Goal: Task Accomplishment & Management: Complete application form

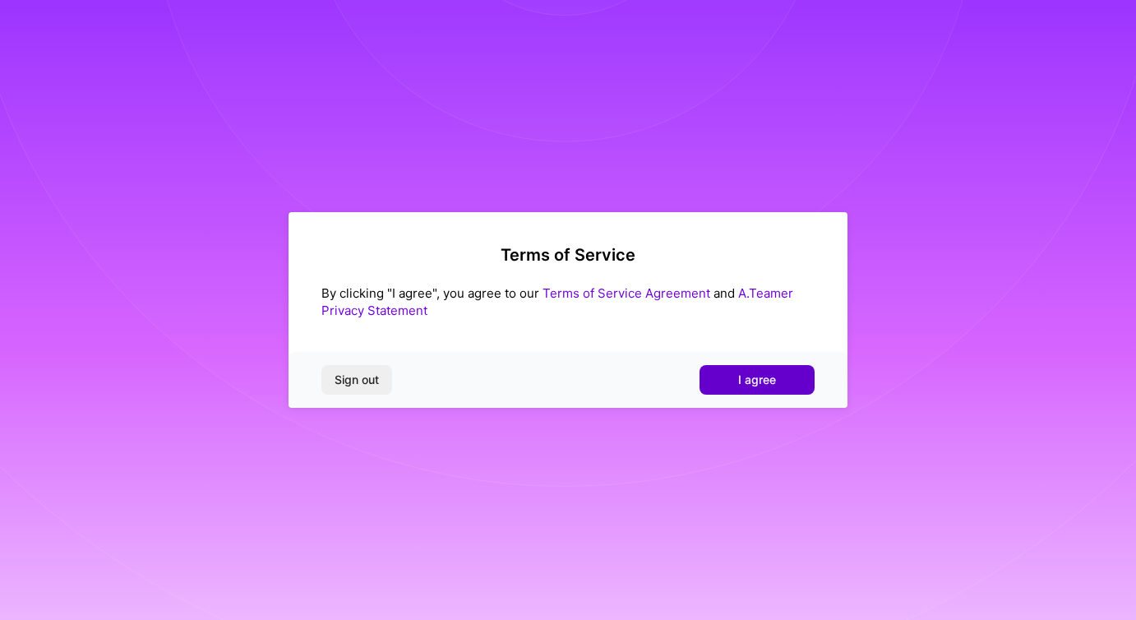
click at [730, 376] on button "I agree" at bounding box center [757, 380] width 115 height 30
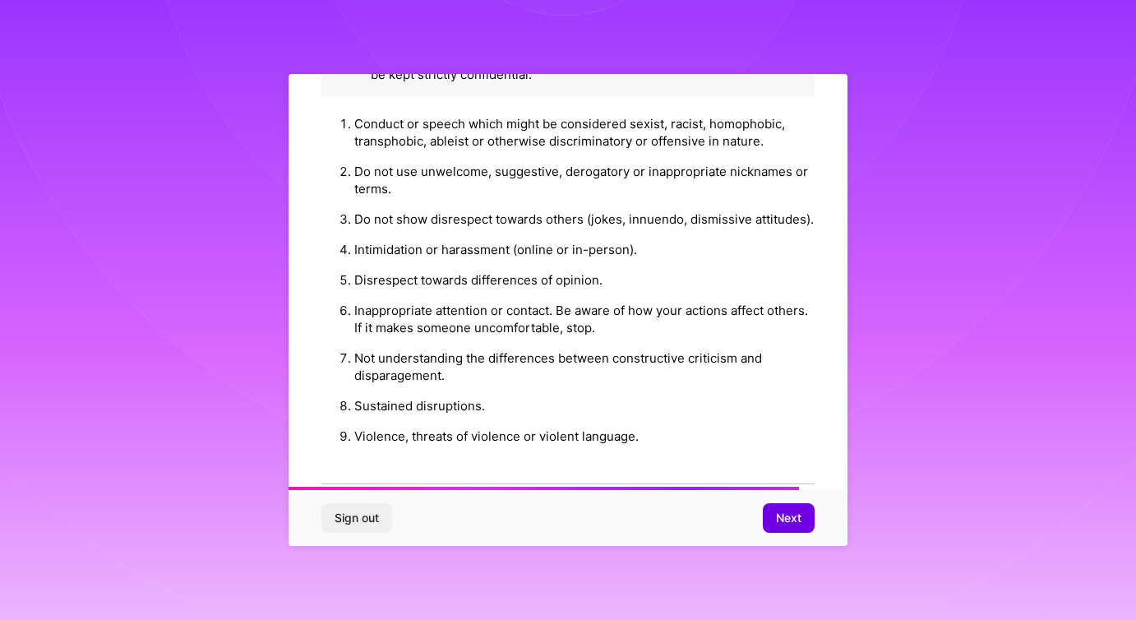
scroll to position [1790, 0]
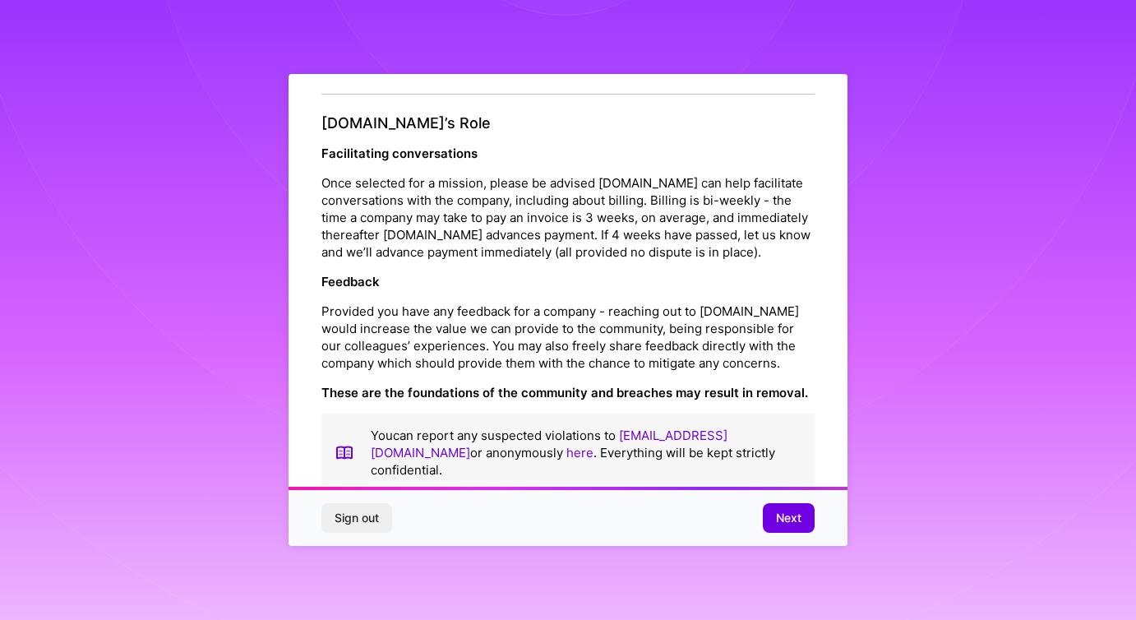
click at [784, 534] on div "Sign out Next" at bounding box center [568, 518] width 559 height 56
click at [776, 515] on span "Next" at bounding box center [788, 518] width 25 height 16
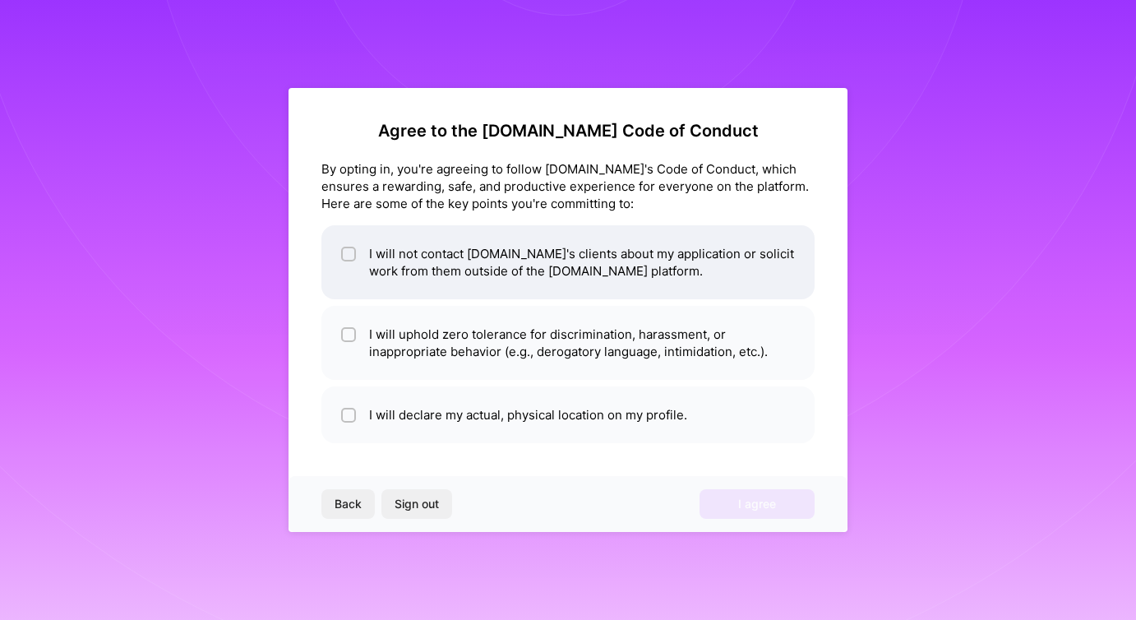
click at [346, 251] on input "checkbox" at bounding box center [351, 255] width 12 height 12
checkbox input "true"
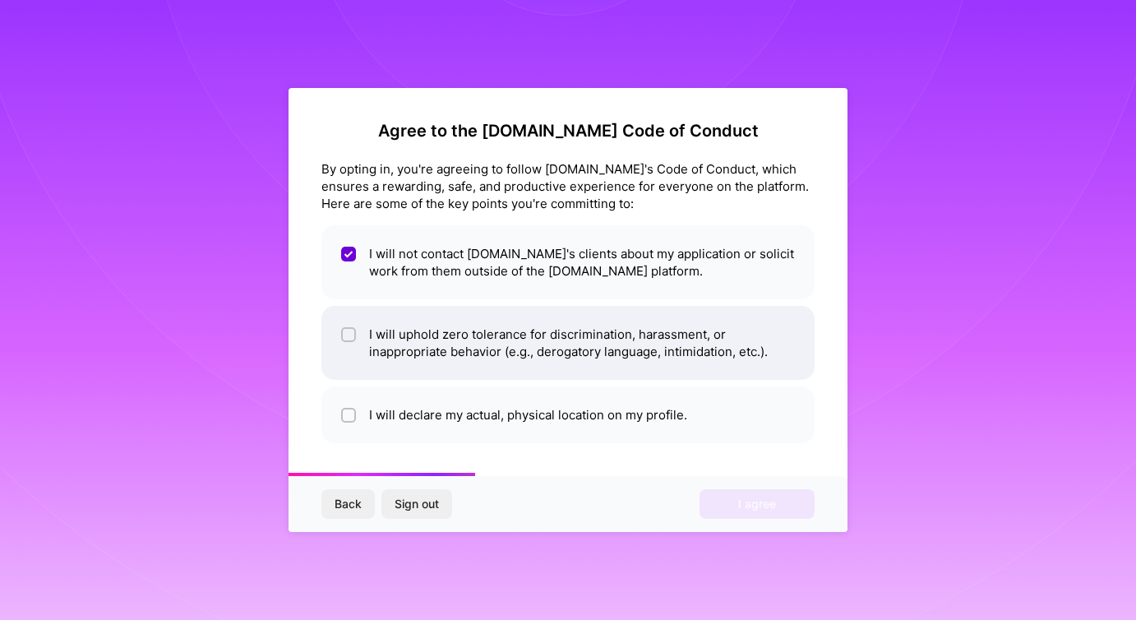
click at [348, 332] on input "checkbox" at bounding box center [351, 336] width 12 height 12
checkbox input "true"
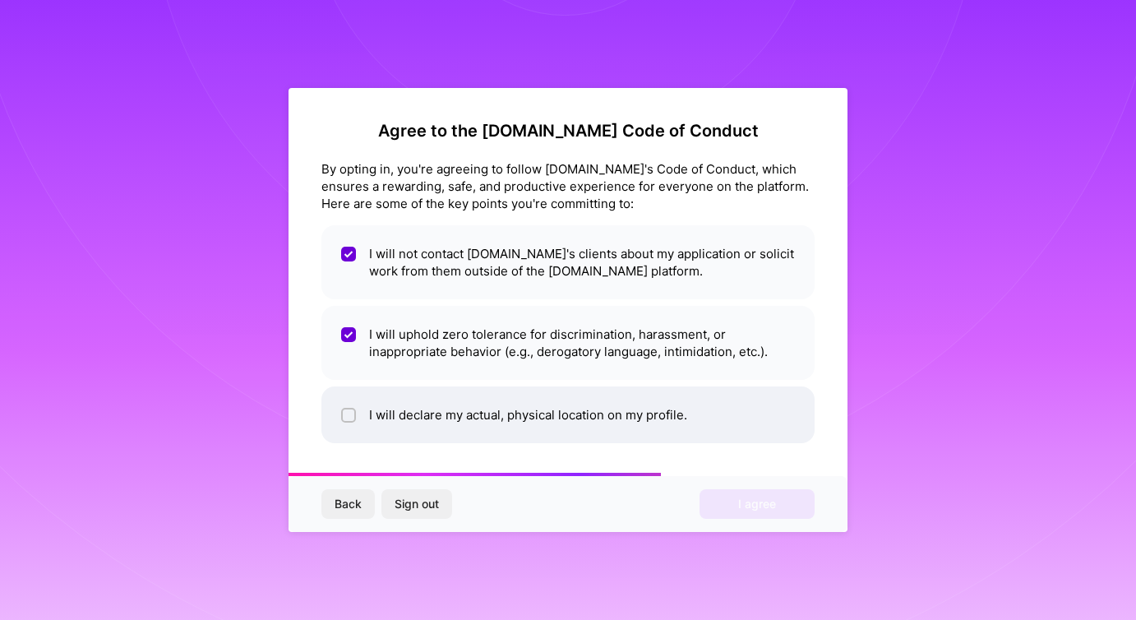
click at [345, 414] on input "checkbox" at bounding box center [351, 416] width 12 height 12
checkbox input "true"
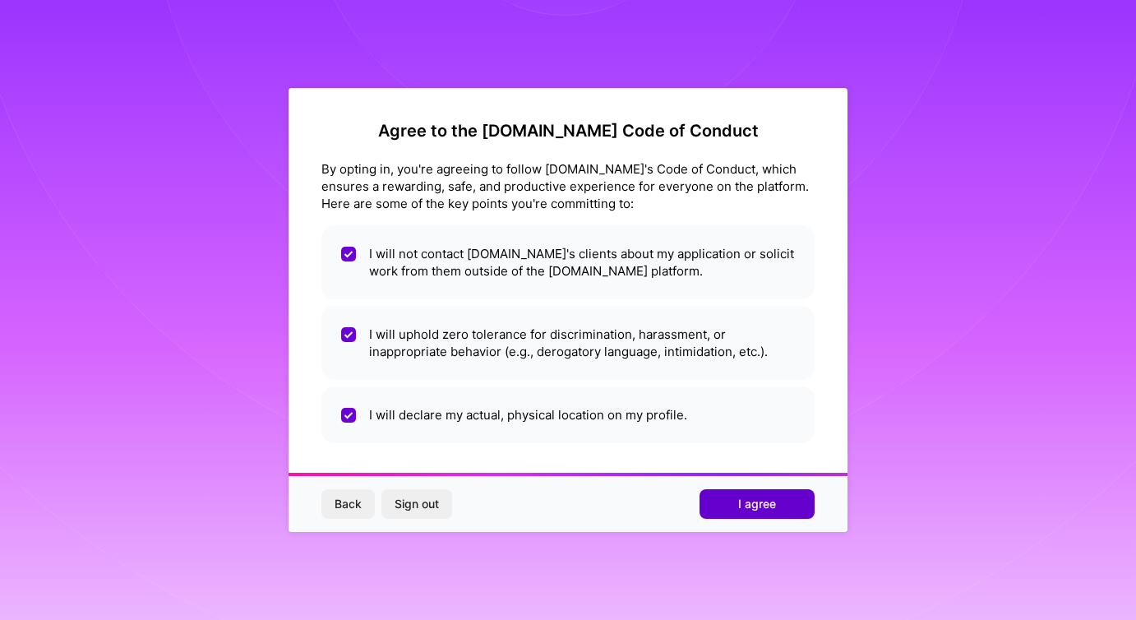
click at [710, 500] on button "I agree" at bounding box center [757, 504] width 115 height 30
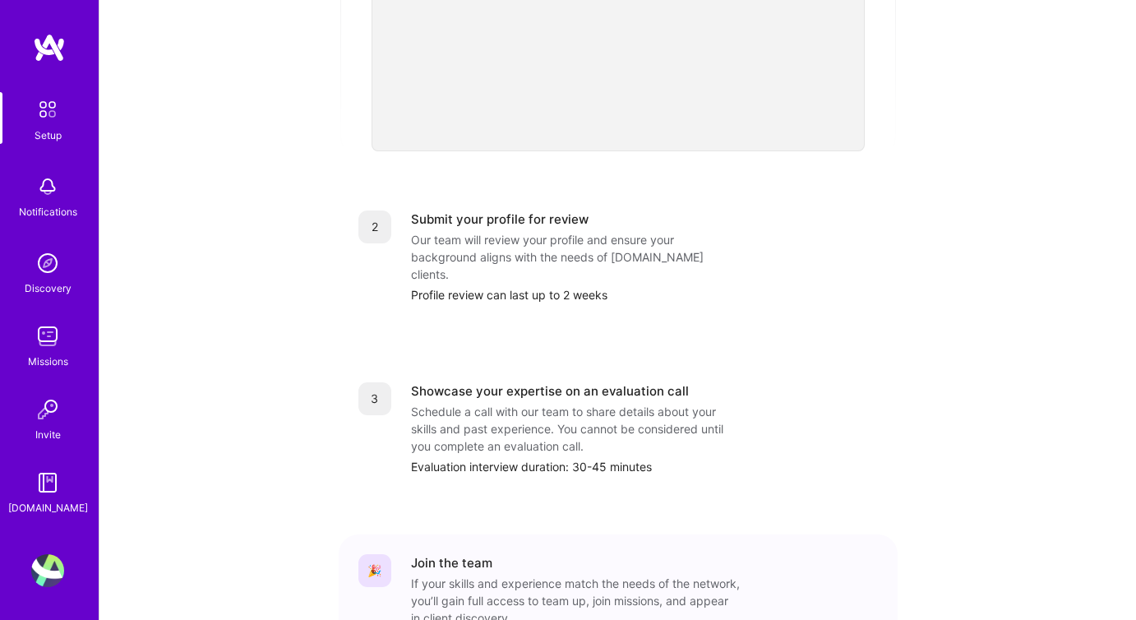
scroll to position [629, 0]
